Goal: Communication & Community: Answer question/provide support

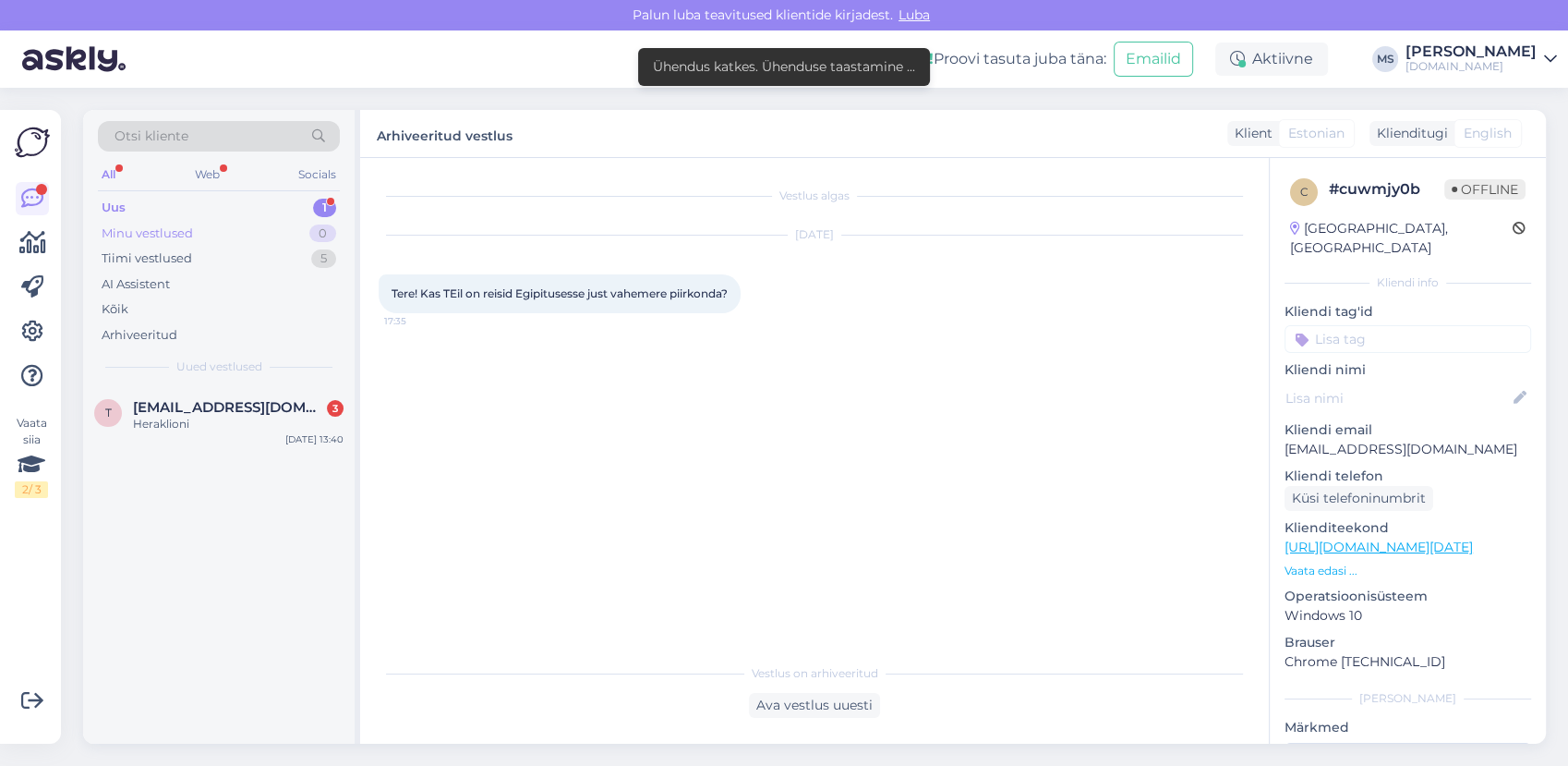
click at [214, 230] on div "Minu vestlused 0" at bounding box center [219, 234] width 242 height 26
click at [200, 210] on div "Uus 1" at bounding box center [219, 207] width 242 height 26
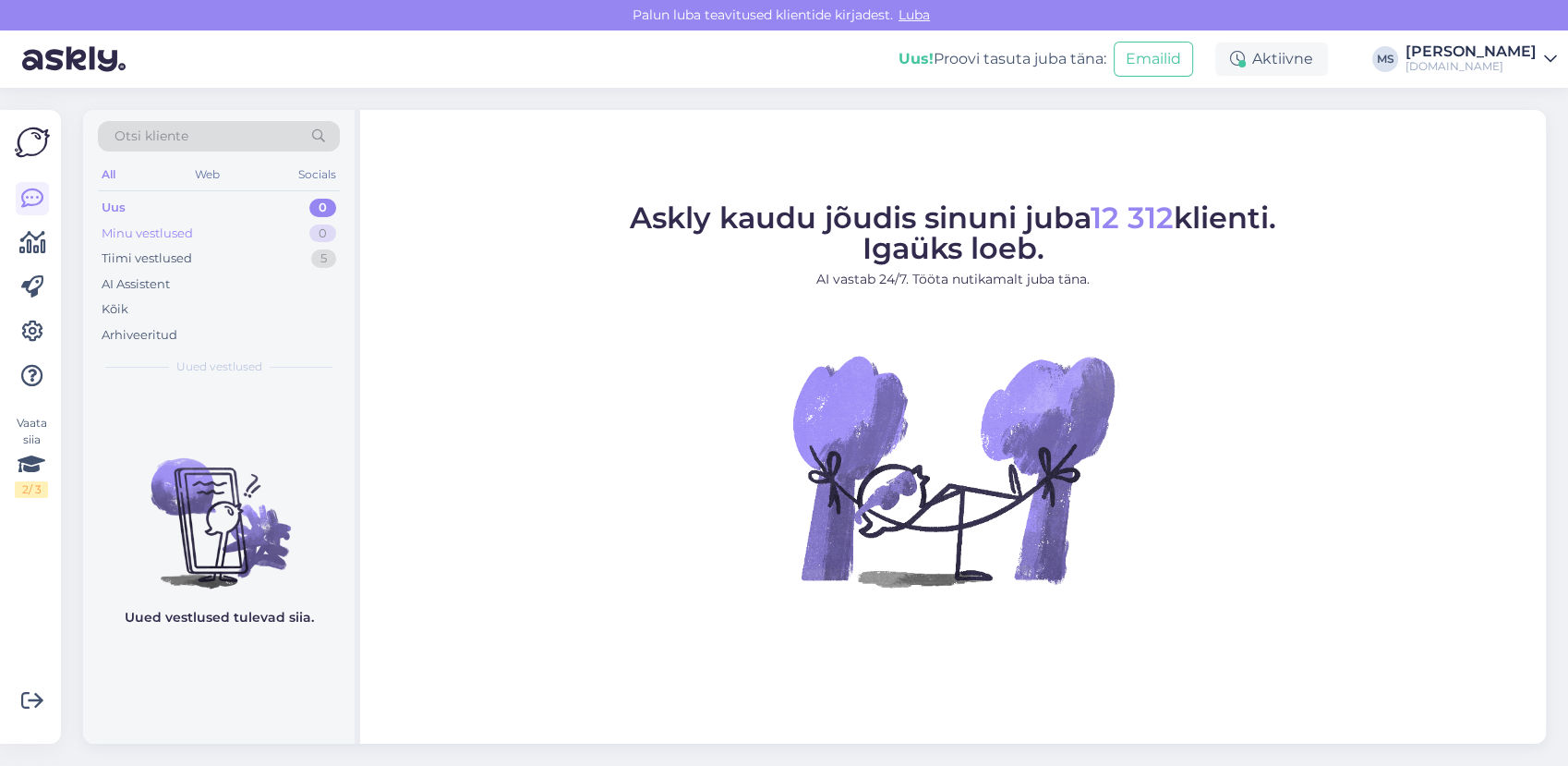
click at [201, 243] on div "Minu vestlused 0" at bounding box center [219, 234] width 242 height 26
click at [200, 262] on div "Tiimi vestlused 5" at bounding box center [219, 258] width 242 height 26
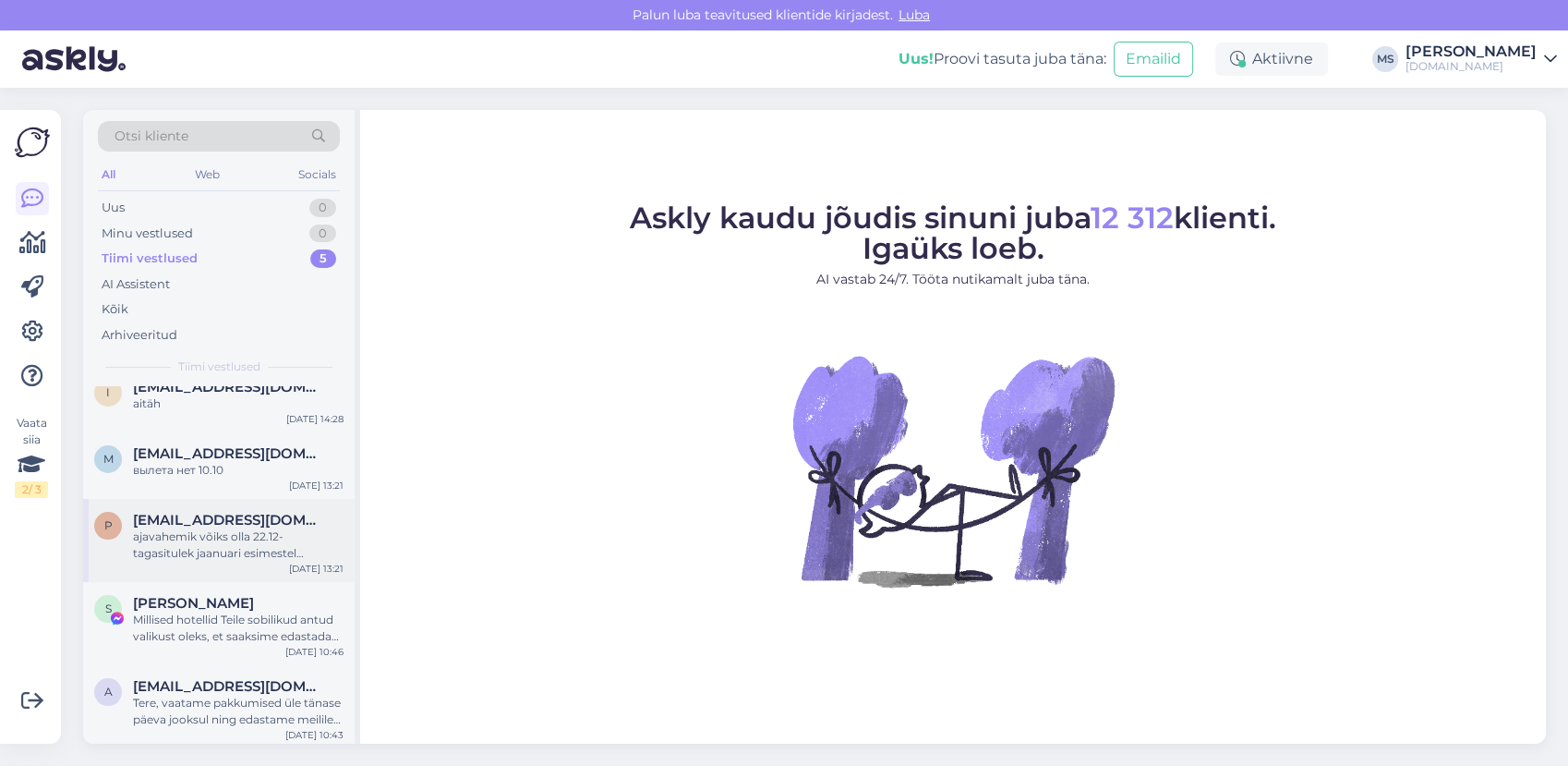
scroll to position [24, 0]
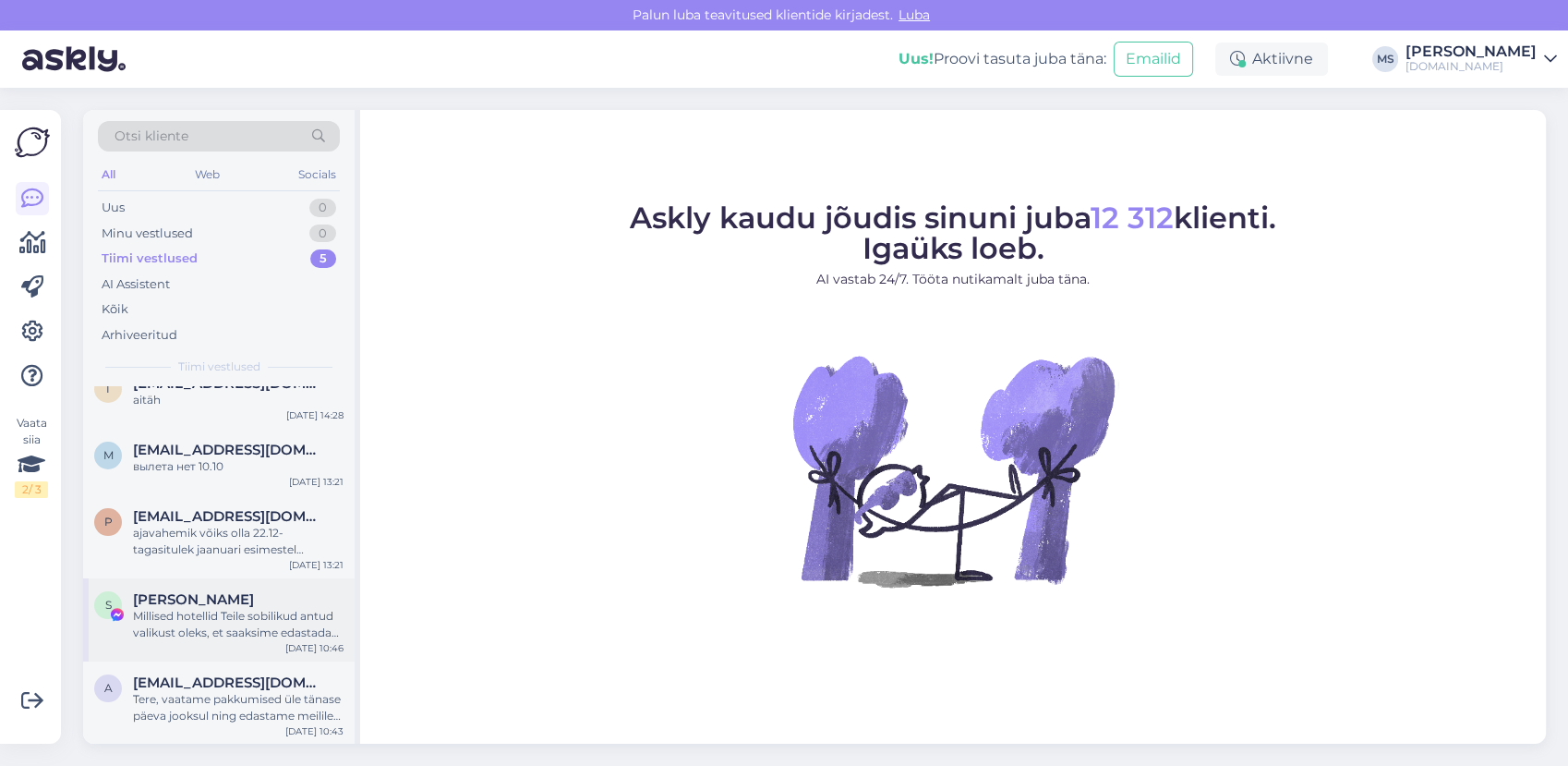
click at [192, 627] on div "Millised hotellid Teile sobilikud antud valikust oleks, et saaksime edastada hi…" at bounding box center [238, 624] width 210 height 33
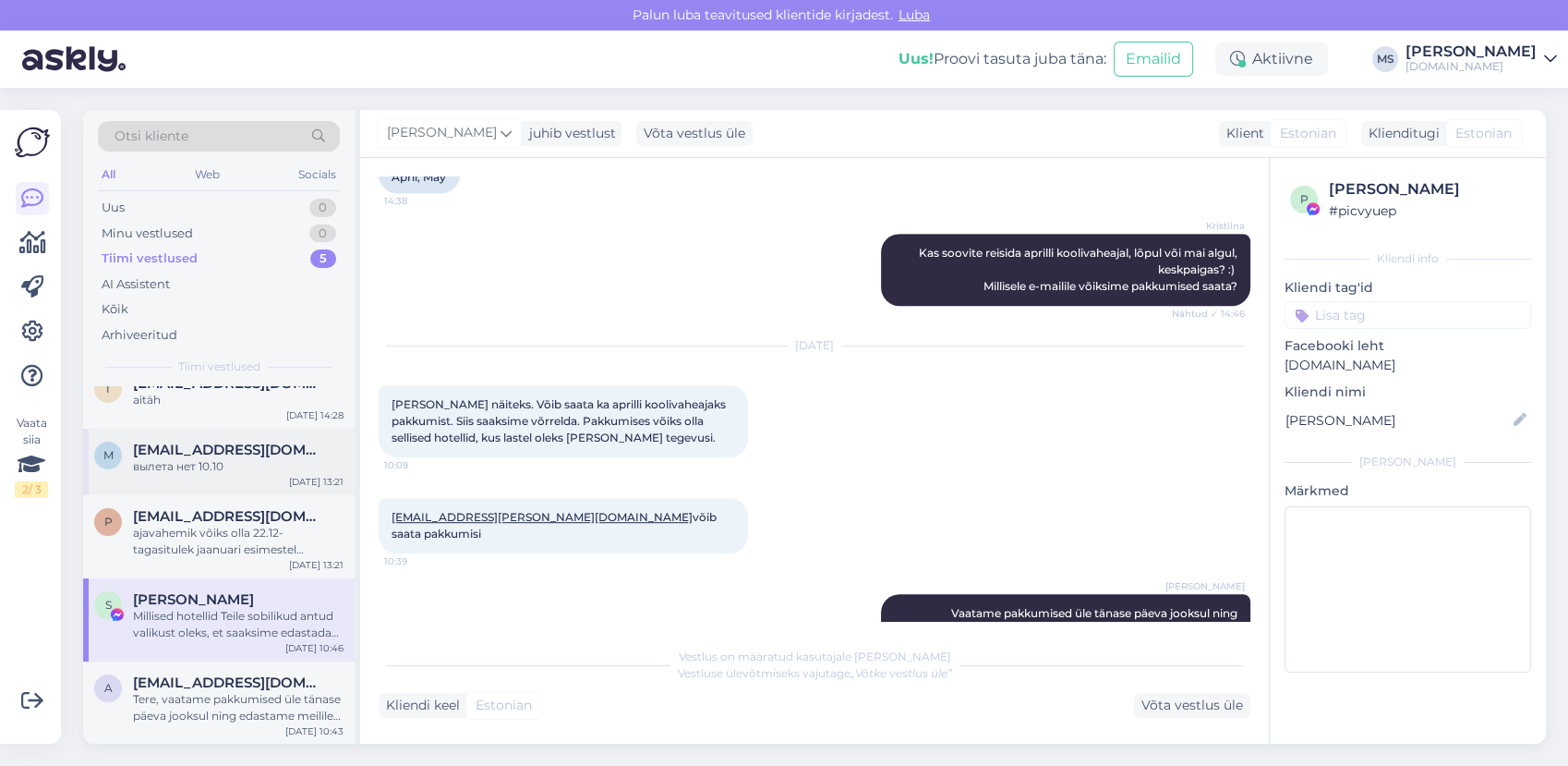
scroll to position [894, 0]
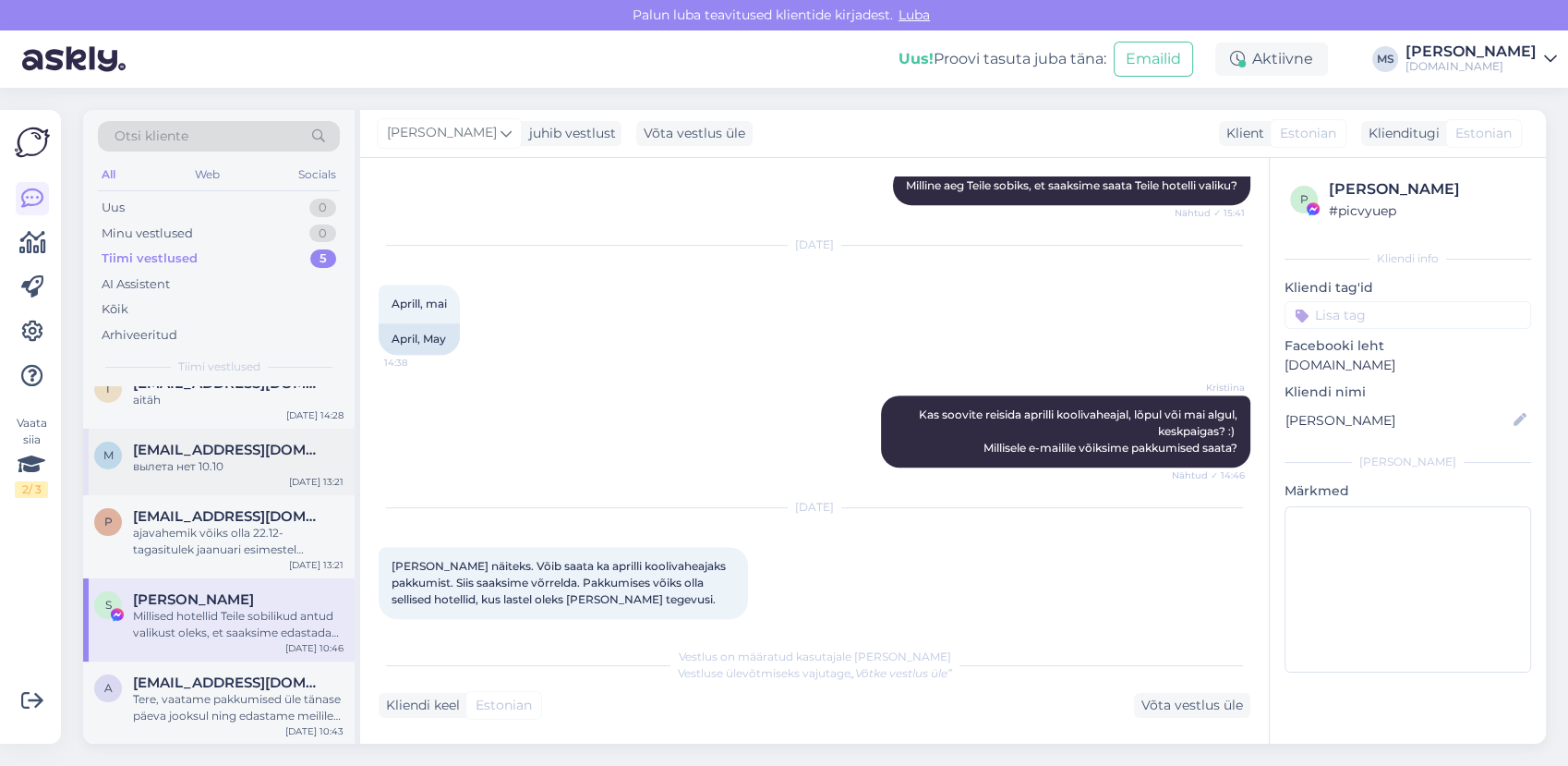
click at [266, 490] on div "m maars2007@mail.ru вылета нет 10.10 Aug 31 13:21" at bounding box center [218, 461] width 272 height 66
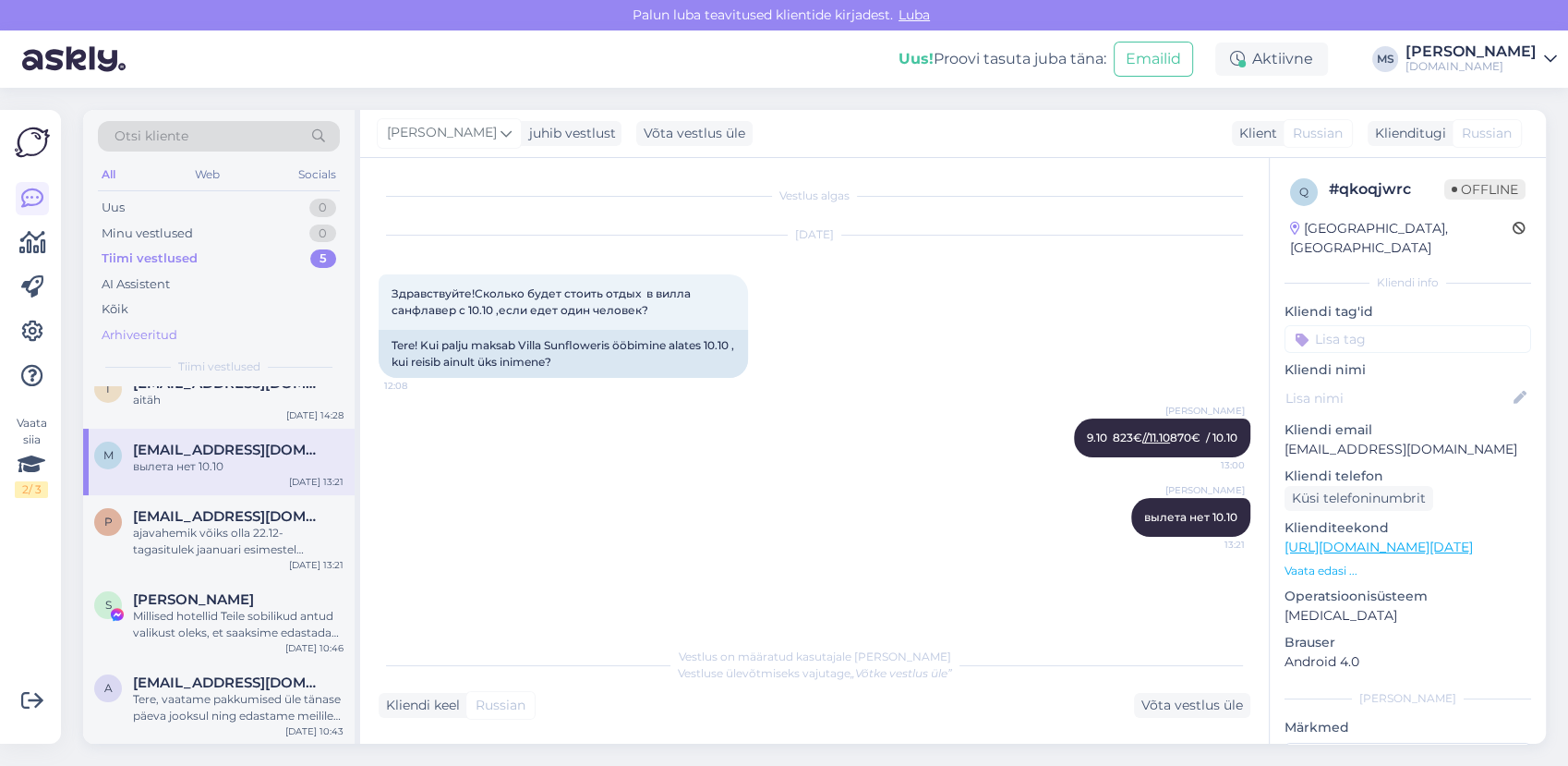
click at [183, 328] on div "Arhiveeritud" at bounding box center [219, 335] width 242 height 26
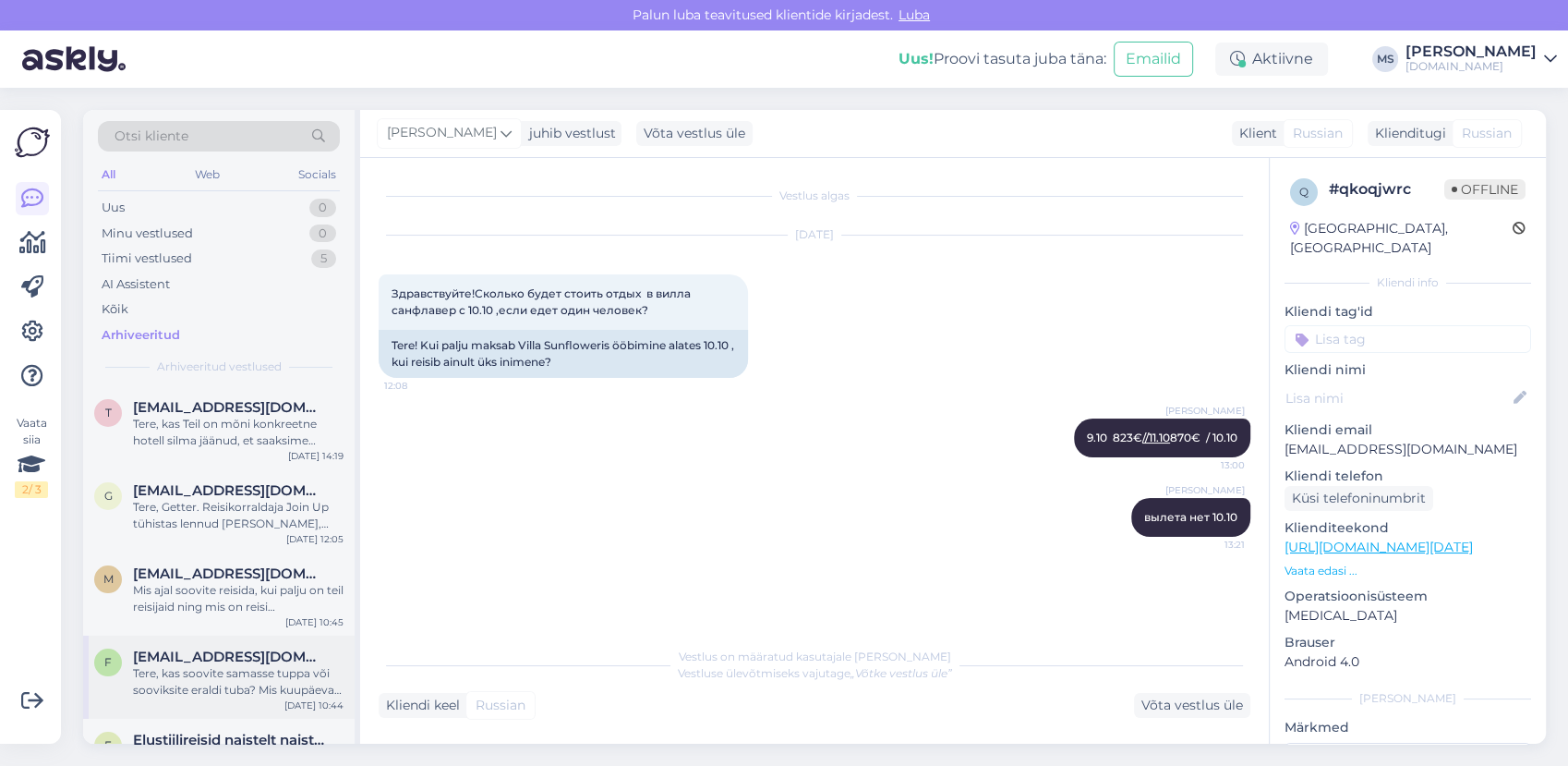
click at [209, 663] on span "frankosula@gmail.com" at bounding box center [229, 656] width 192 height 17
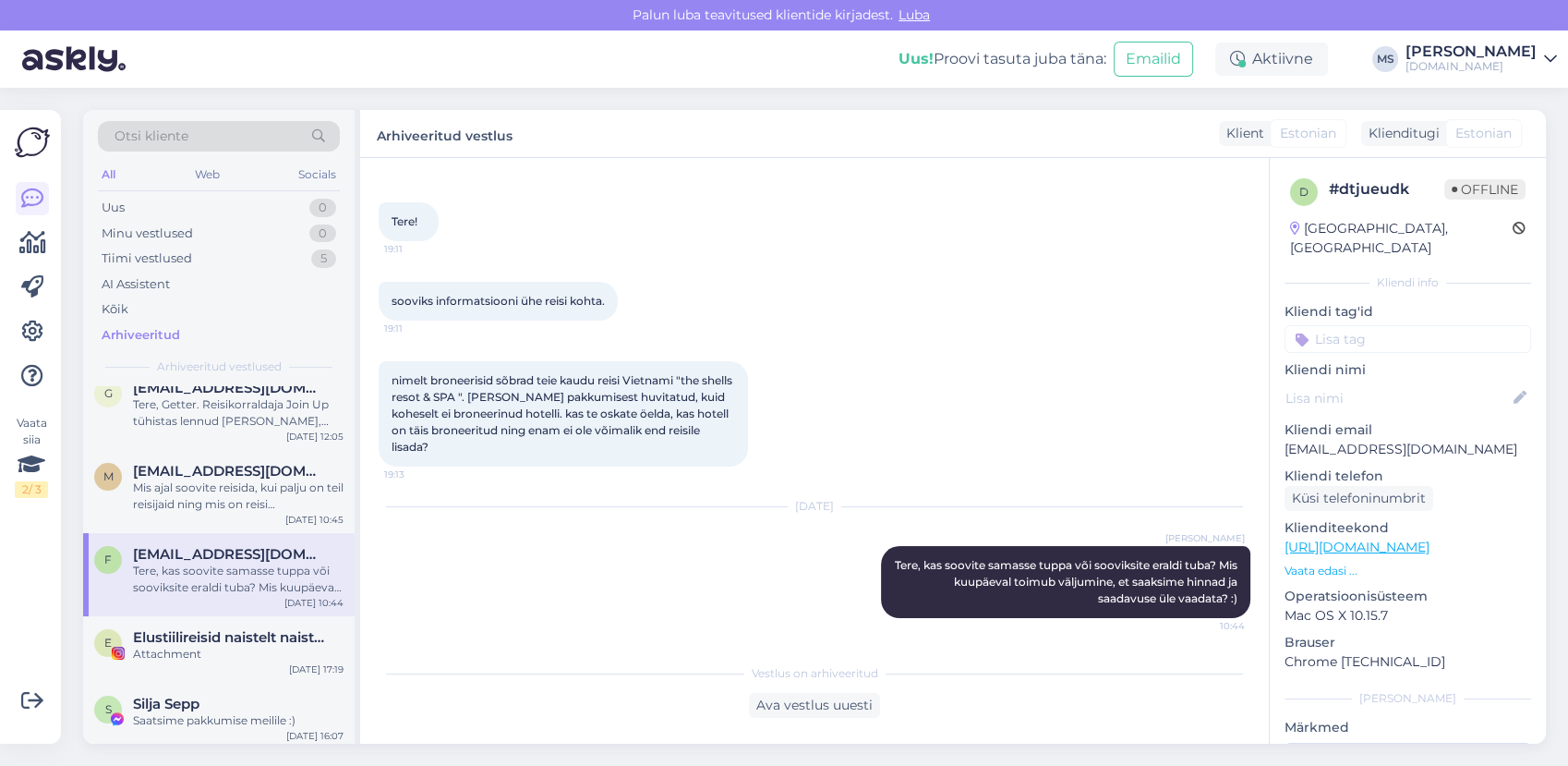
scroll to position [410, 0]
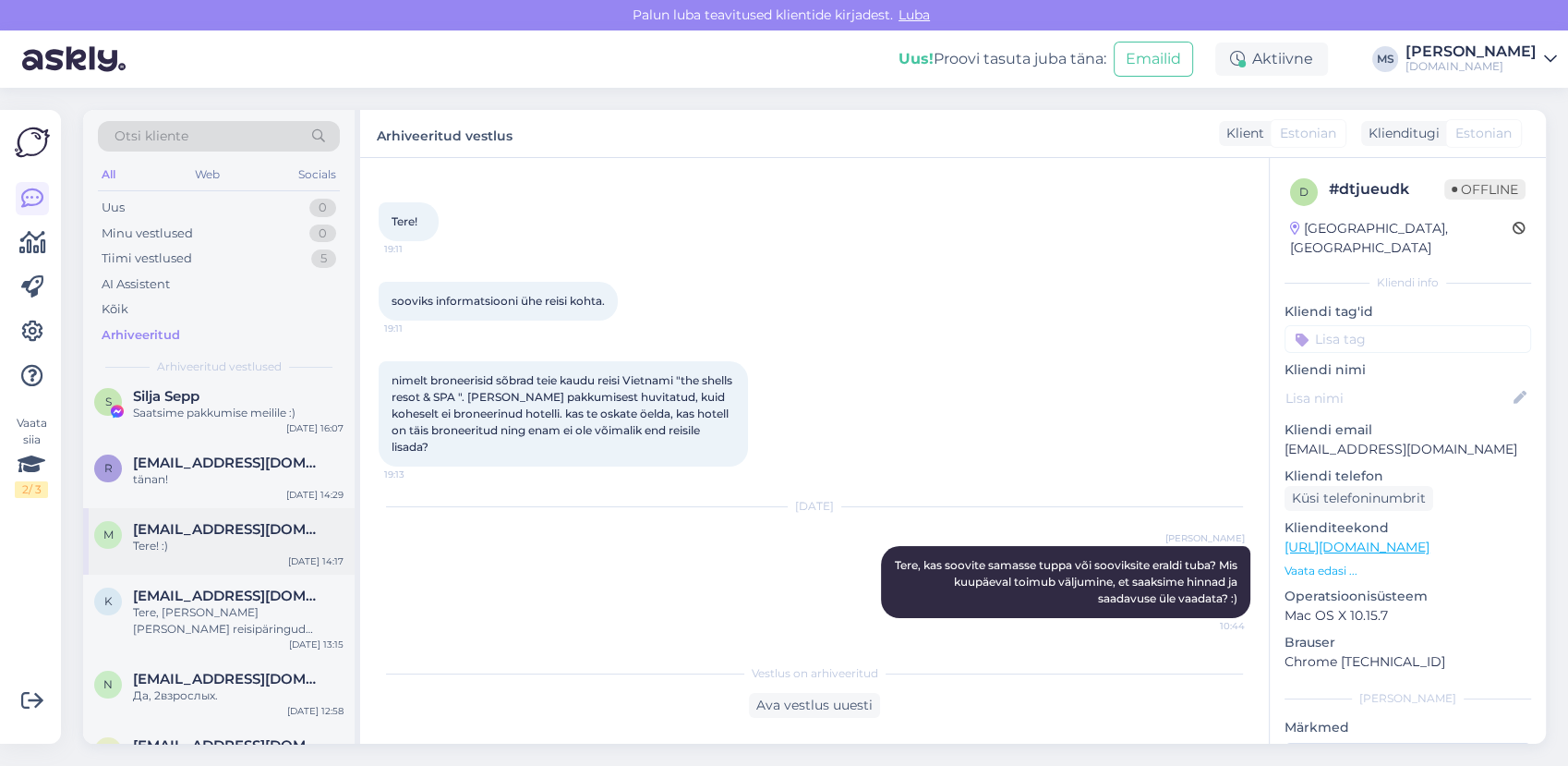
click at [195, 548] on div "Tere! :)" at bounding box center [238, 545] width 210 height 17
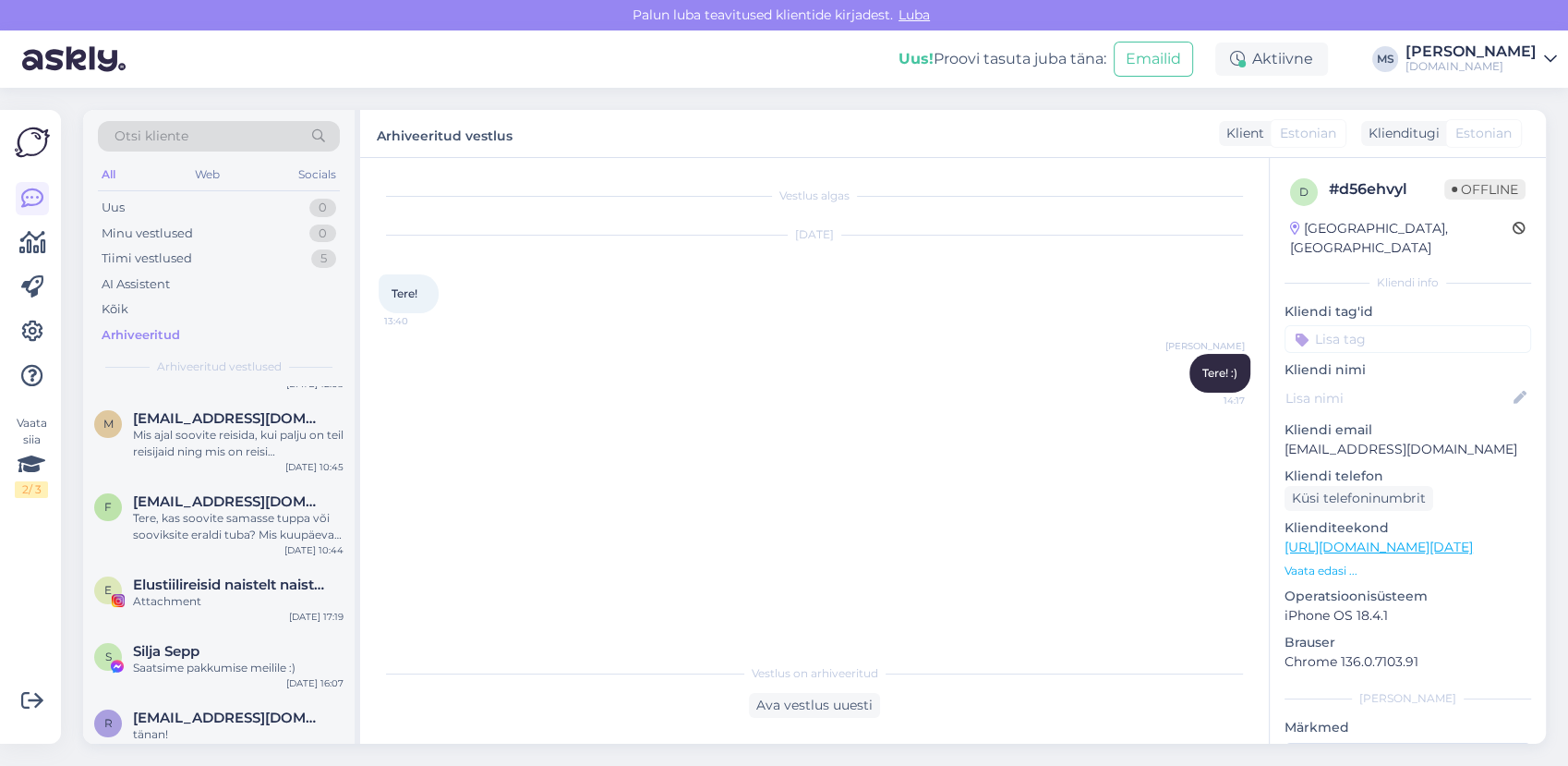
scroll to position [0, 0]
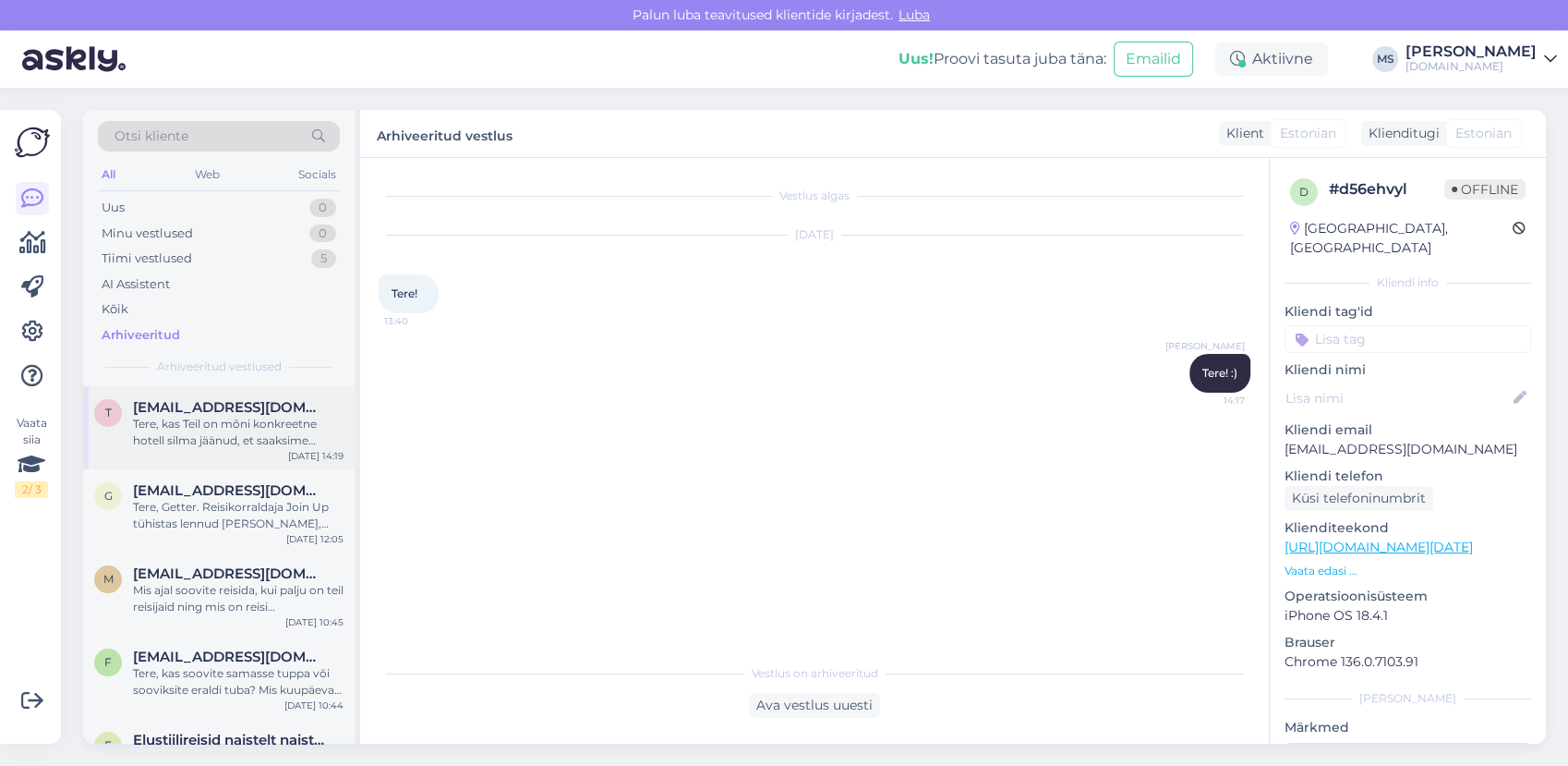
click at [183, 417] on div "Tere, kas Teil on mõni konkreetne hotell silma jäänud, et saaksime edastada kor…" at bounding box center [238, 432] width 210 height 33
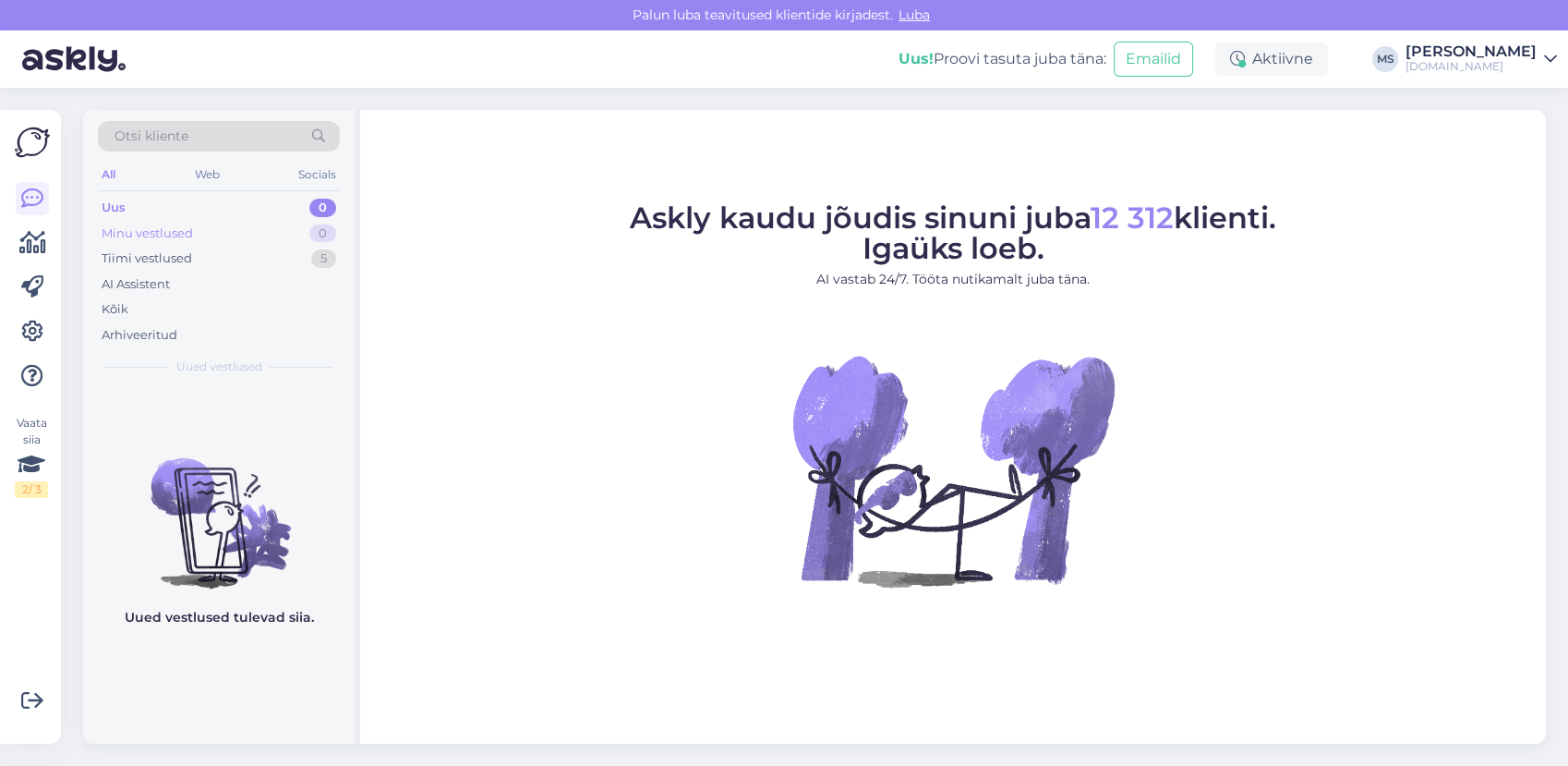
click at [208, 225] on div "Minu vestlused 0" at bounding box center [219, 234] width 242 height 26
